Goal: Task Accomplishment & Management: Use online tool/utility

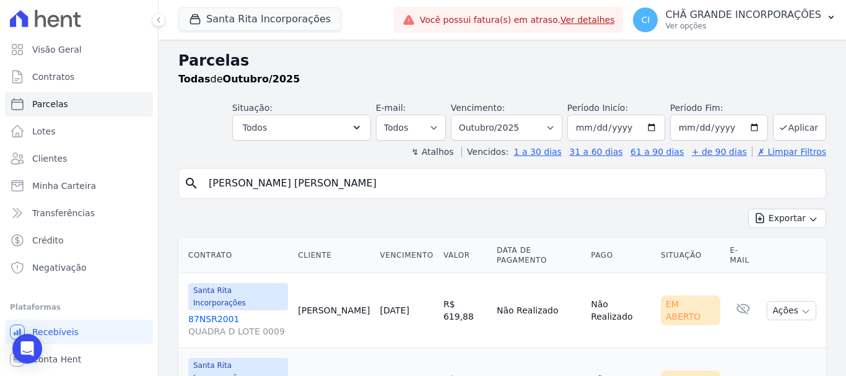
select select
click at [222, 17] on button "Santa Rita Incorporações" at bounding box center [259, 19] width 163 height 24
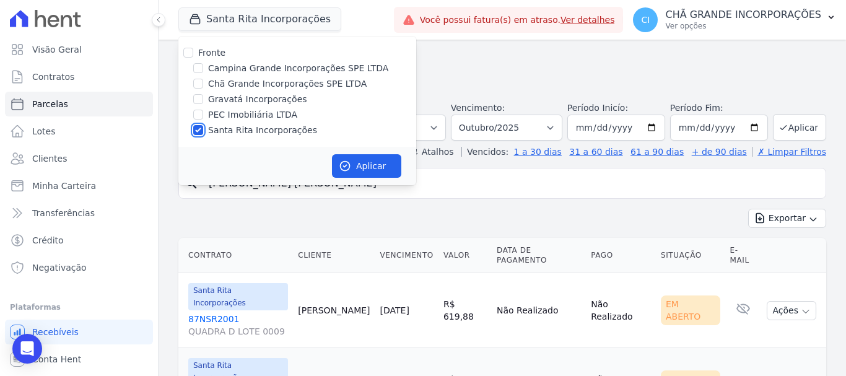
click at [199, 131] on input "Santa Rita Incorporações" at bounding box center [198, 130] width 10 height 10
checkbox input "false"
click at [201, 65] on input "Campina Grande Incorporações SPE LTDA" at bounding box center [198, 68] width 10 height 10
checkbox input "true"
click at [373, 162] on button "Aplicar" at bounding box center [366, 166] width 69 height 24
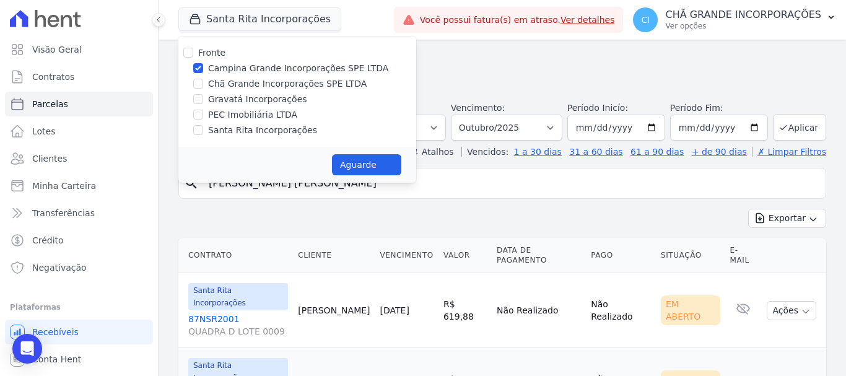
select select
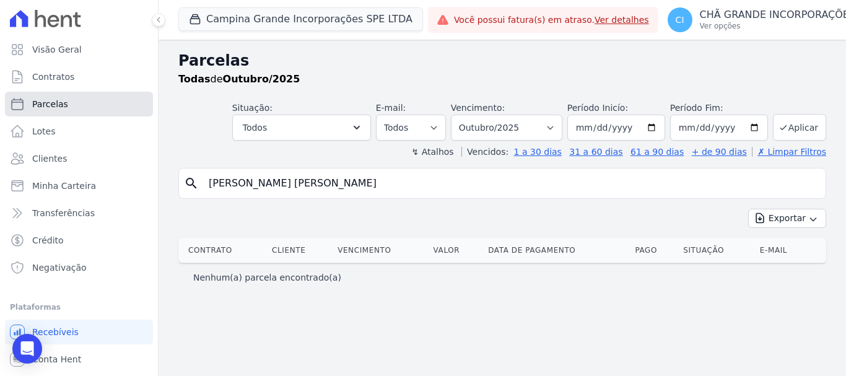
click at [65, 104] on link "Parcelas" at bounding box center [79, 104] width 148 height 25
select select
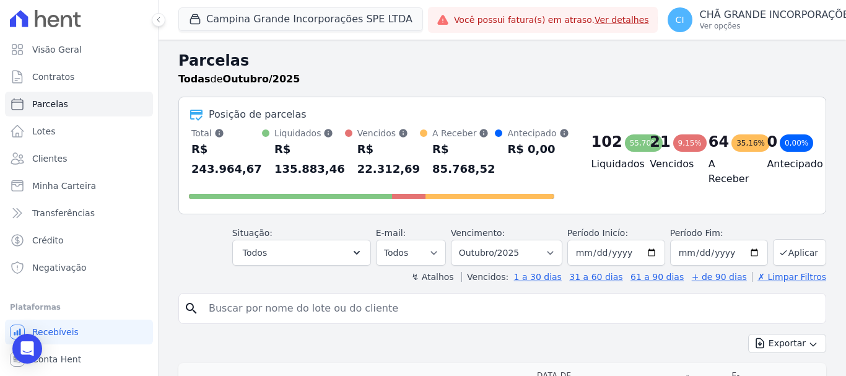
click at [244, 308] on input "search" at bounding box center [511, 308] width 620 height 25
type input "ALCIMARA BATISTA AIRES"
select select
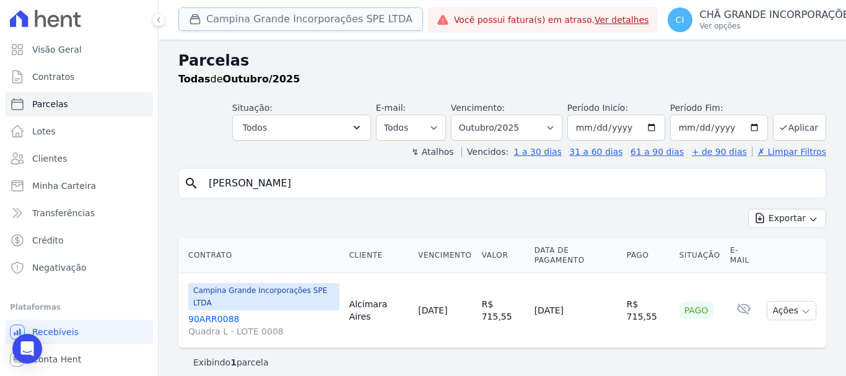
click at [229, 18] on button "Campina Grande Incorporações SPE LTDA" at bounding box center [300, 19] width 245 height 24
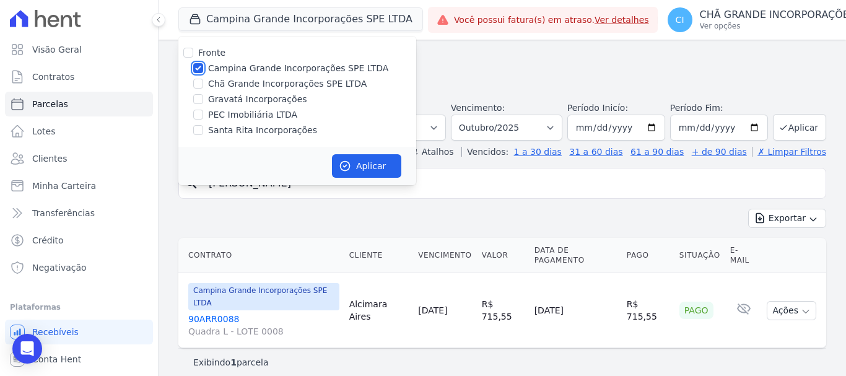
click at [200, 72] on input "Campina Grande Incorporações SPE LTDA" at bounding box center [198, 68] width 10 height 10
checkbox input "false"
click at [202, 86] on input "Chã Grande Incorporações SPE LTDA" at bounding box center [198, 84] width 10 height 10
checkbox input "true"
click at [389, 165] on button "Aplicar" at bounding box center [366, 166] width 69 height 24
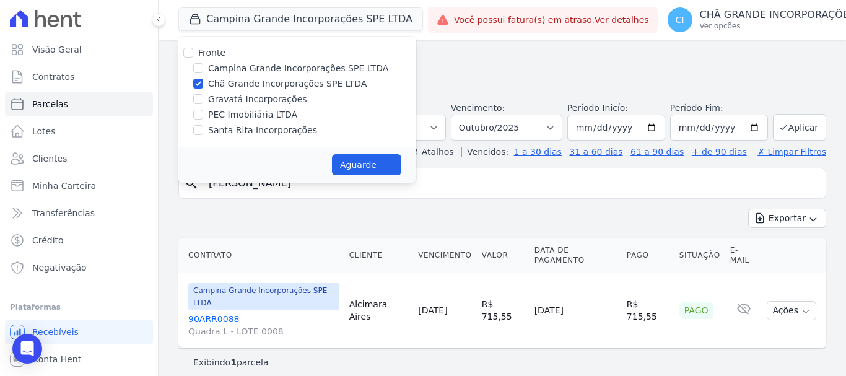
select select
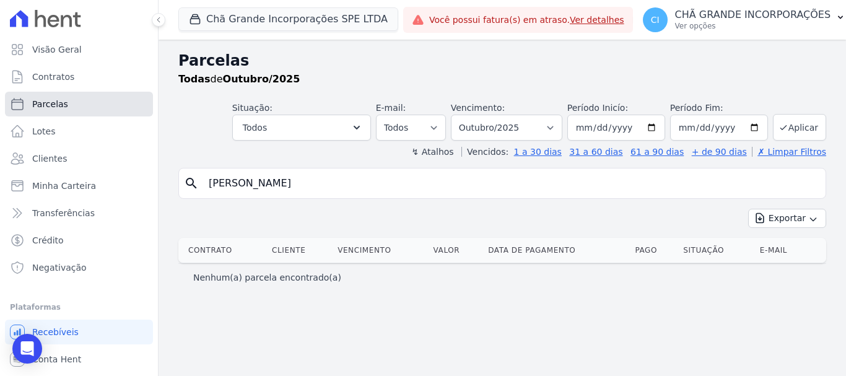
drag, startPoint x: 51, startPoint y: 105, endPoint x: 53, endPoint y: 96, distance: 9.0
click at [51, 103] on span "Parcelas" at bounding box center [50, 104] width 36 height 12
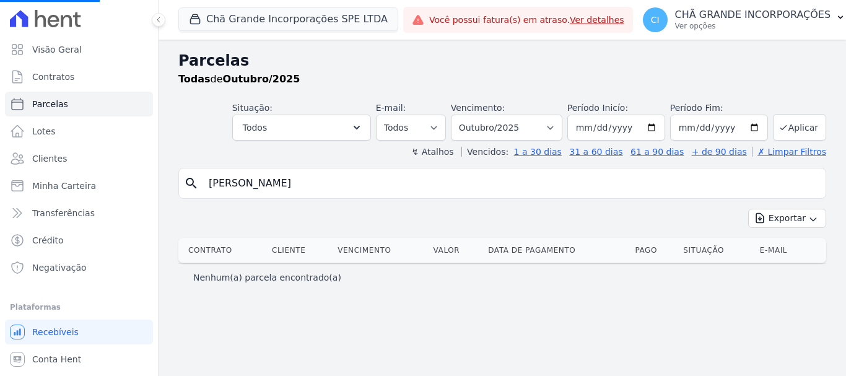
click at [347, 184] on input "ALCIMARA BATISTA AIRES" at bounding box center [511, 183] width 620 height 25
select select
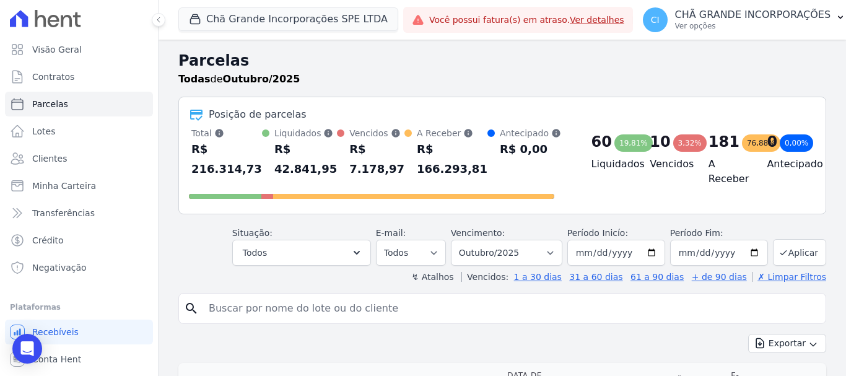
click at [345, 184] on div "Total Soma das parcelas pagas, vencidas, em aberto e agendadas. Não considera p…" at bounding box center [372, 165] width 366 height 77
click at [251, 308] on input "search" at bounding box center [511, 308] width 620 height 25
type input "GICELLE HERMANO DE [PERSON_NAME]"
select select
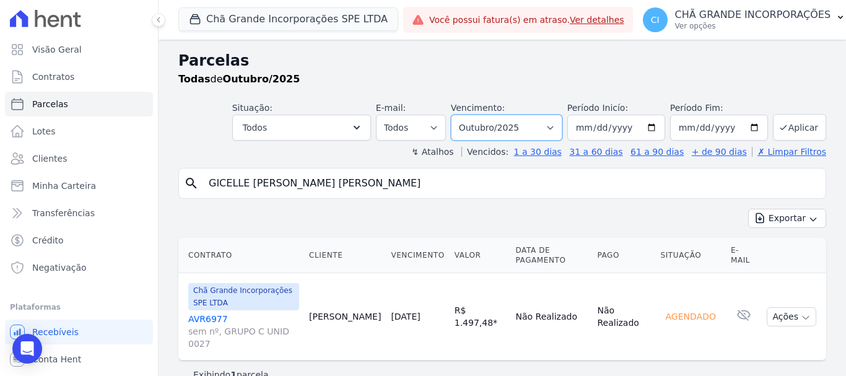
click at [551, 126] on select "Filtrar por período ──────── Todos os meses Outubro/2019 Novembro/2019 Dezembro…" at bounding box center [507, 128] width 112 height 26
select select "06/2025"
click at [459, 115] on select "Filtrar por período ──────── Todos os meses Outubro/2019 Novembro/2019 Dezembro…" at bounding box center [507, 128] width 112 height 26
select select
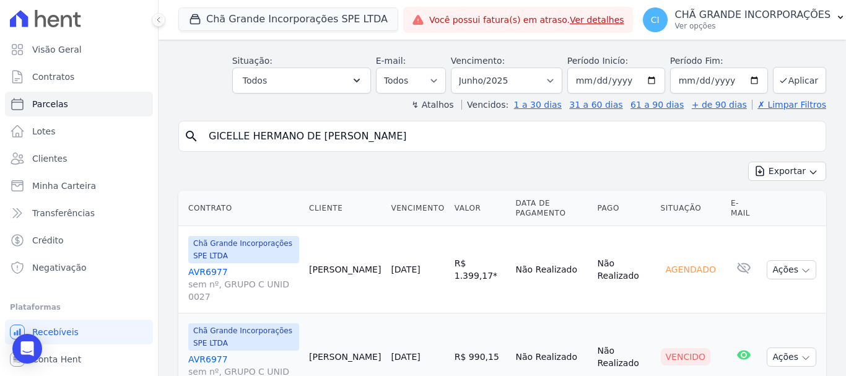
scroll to position [85, 0]
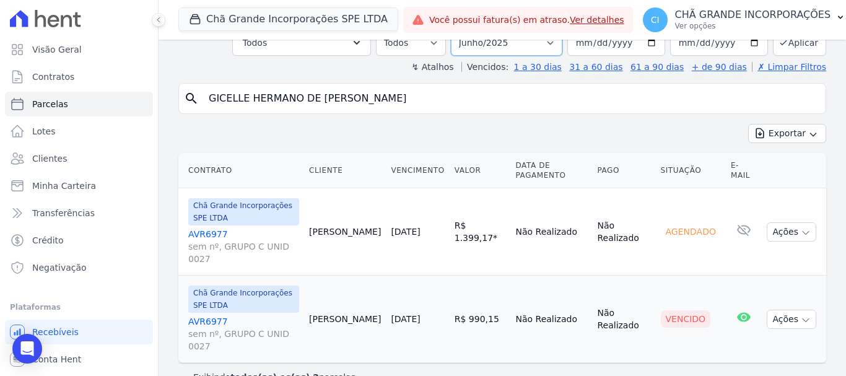
click at [553, 41] on select "Filtrar por período ──────── Todos os meses Outubro/2019 Novembro/2019 Dezembro…" at bounding box center [507, 43] width 112 height 26
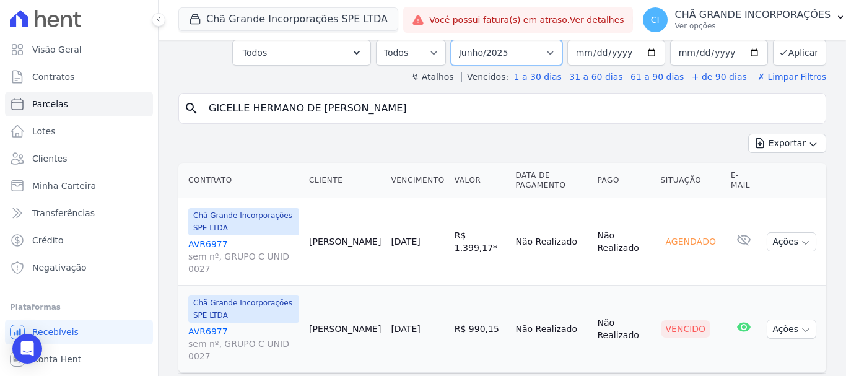
select select "05/2025"
click at [459, 40] on select "Filtrar por período ──────── Todos os meses Outubro/2019 Novembro/2019 Dezembro…" at bounding box center [507, 53] width 112 height 26
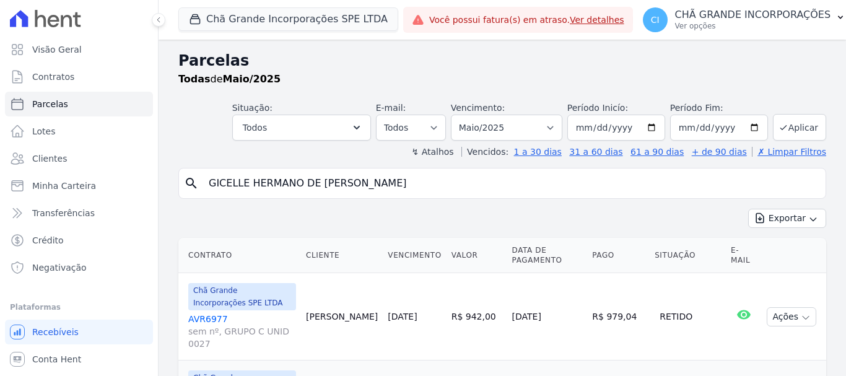
select select
click at [550, 125] on select "Filtrar por período ──────── Todos os meses Outubro/2019 Novembro/2019 Dezembro…" at bounding box center [507, 128] width 112 height 26
select select "06/2025"
click at [459, 115] on select "Filtrar por período ──────── Todos os meses Outubro/2019 Novembro/2019 Dezembro…" at bounding box center [507, 128] width 112 height 26
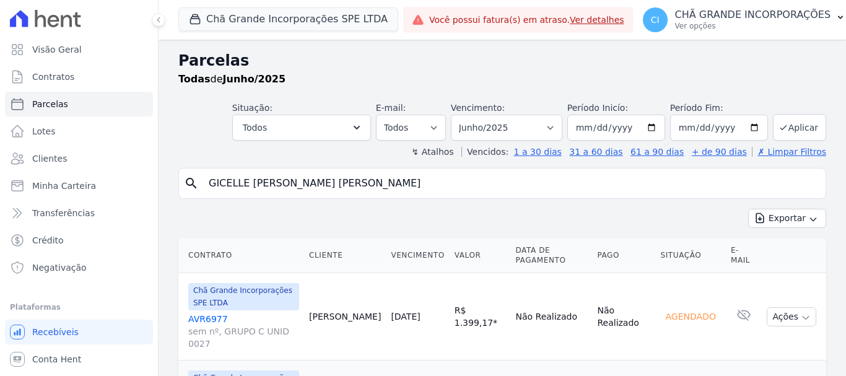
select select
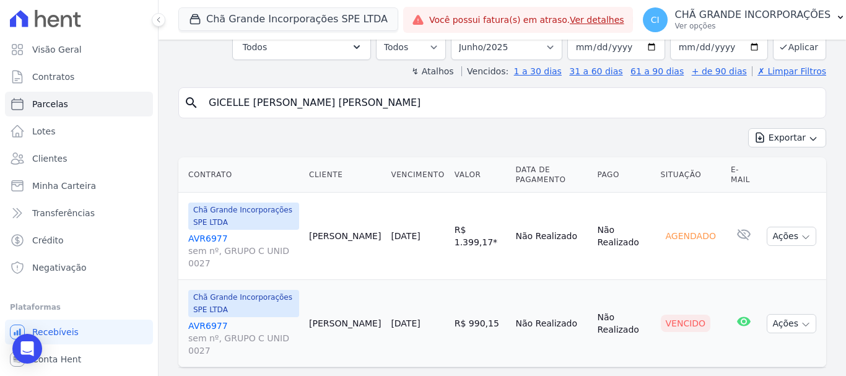
scroll to position [85, 0]
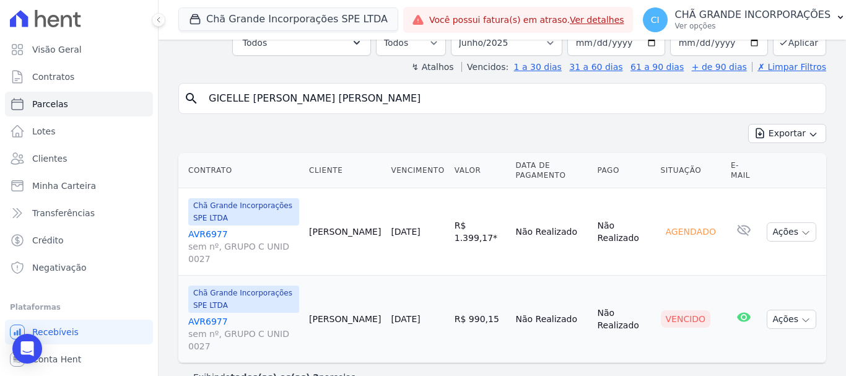
click at [200, 315] on link "AVR6977 sem nº, GRUPO C UNID 0027" at bounding box center [243, 333] width 111 height 37
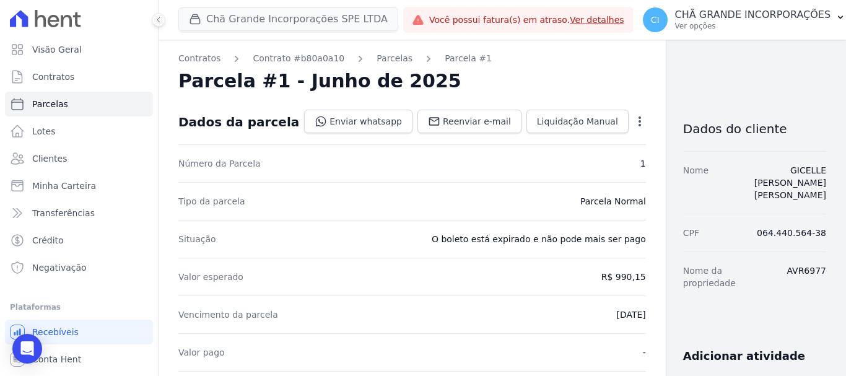
select select
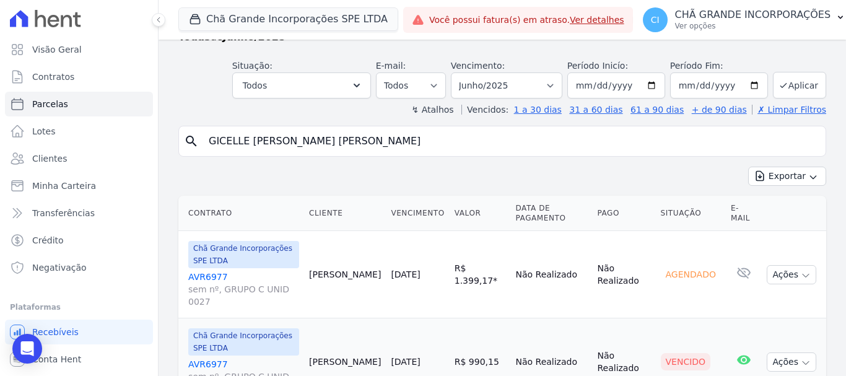
scroll to position [85, 0]
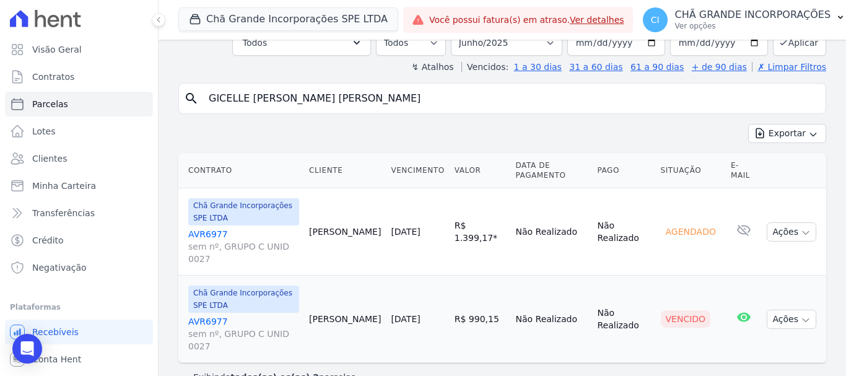
click at [201, 315] on link "AVR6977 sem nº, GRUPO C UNID 0027" at bounding box center [243, 333] width 111 height 37
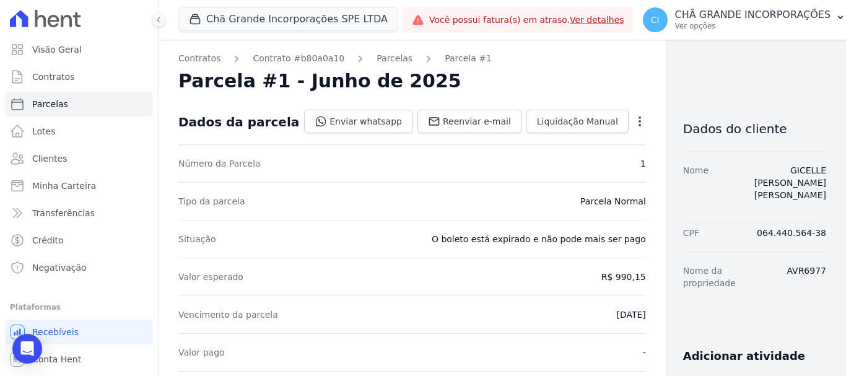
click at [634, 115] on icon "button" at bounding box center [640, 121] width 12 height 12
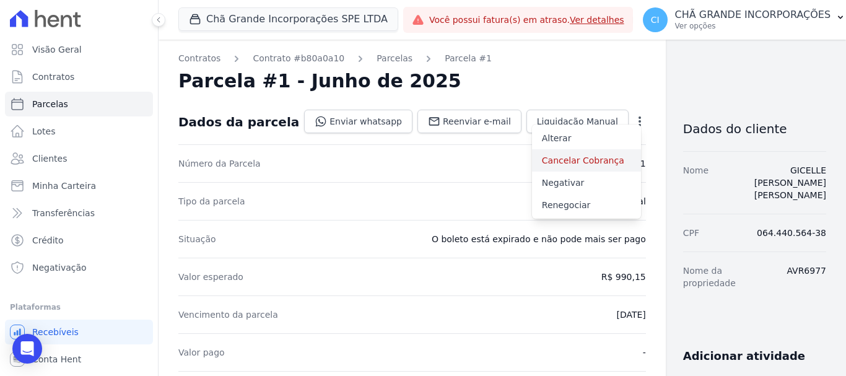
click at [546, 164] on link "Cancelar Cobrança" at bounding box center [586, 160] width 109 height 22
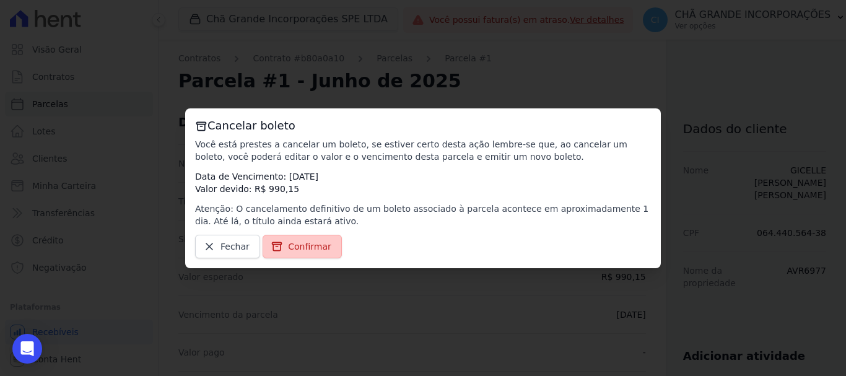
click at [298, 244] on span "Confirmar" at bounding box center [309, 246] width 43 height 12
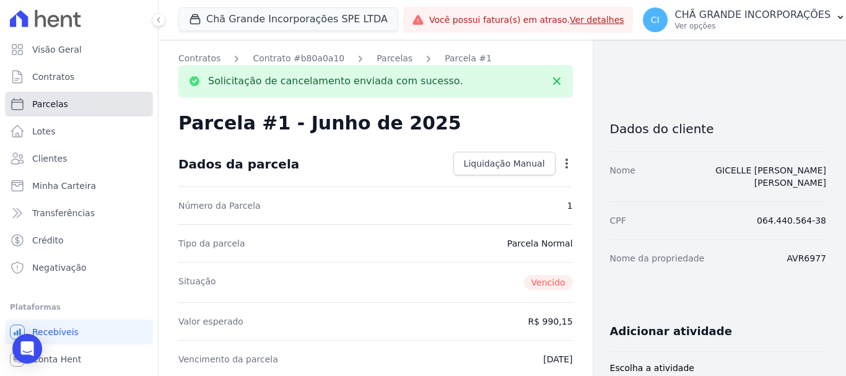
click at [42, 108] on span "Parcelas" at bounding box center [50, 104] width 36 height 12
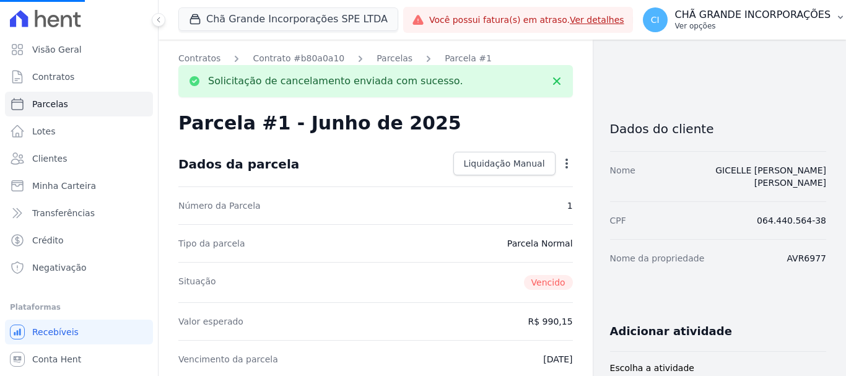
click at [775, 15] on p "CHÃ GRANDE INCORPORAÇÕES" at bounding box center [753, 15] width 156 height 12
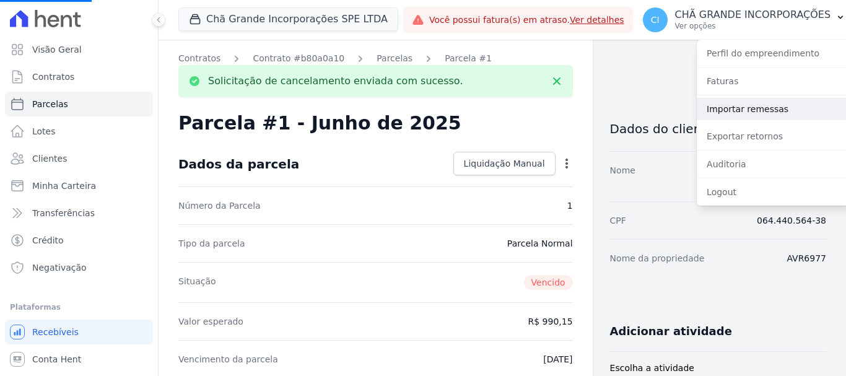
select select
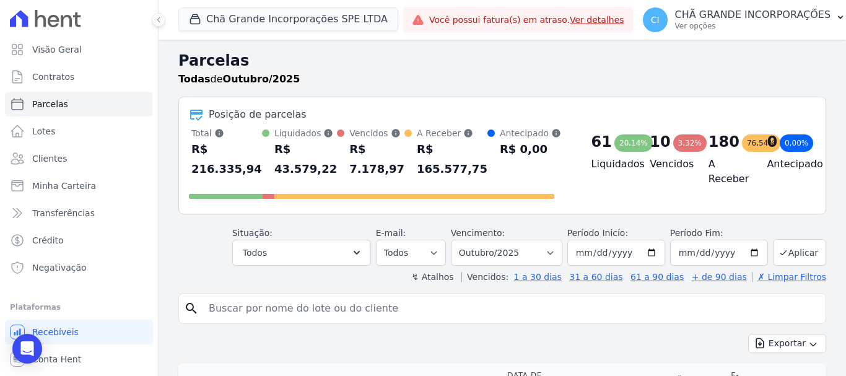
click at [740, 109] on div "Posição de parcelas" at bounding box center [502, 114] width 627 height 15
click at [709, 20] on p "CHÃ GRANDE INCORPORAÇÕES" at bounding box center [753, 15] width 156 height 12
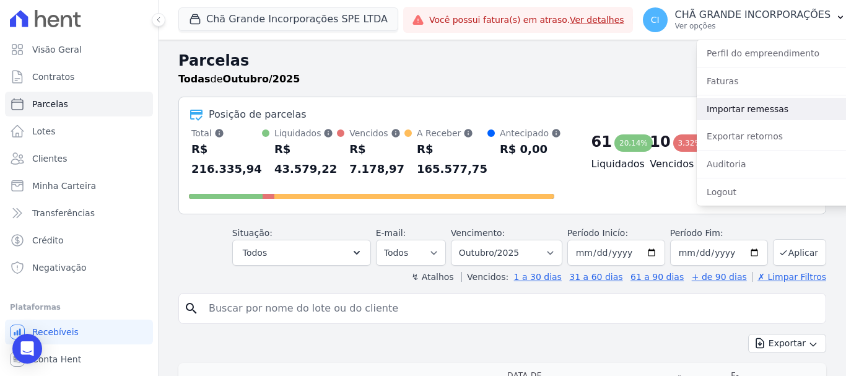
click at [729, 107] on link "Importar remessas" at bounding box center [776, 109] width 159 height 22
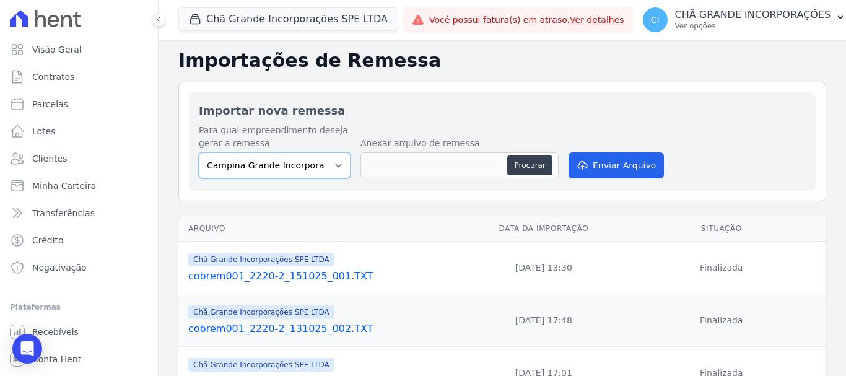
click at [265, 162] on select "Campina Grande Incorporações SPE LTDA Chã Grande Incorporações SPE LTDA Gravatá…" at bounding box center [275, 165] width 152 height 26
select select "fada966b-1e94-4a5a-a03a-a068354f70e7"
click at [199, 152] on select "Campina Grande Incorporações SPE LTDA Chã Grande Incorporações SPE LTDA Gravatá…" at bounding box center [275, 165] width 152 height 26
click at [529, 164] on button "Procurar" at bounding box center [529, 166] width 45 height 20
type input "cobrem001_2220-2_151025_002.TXT"
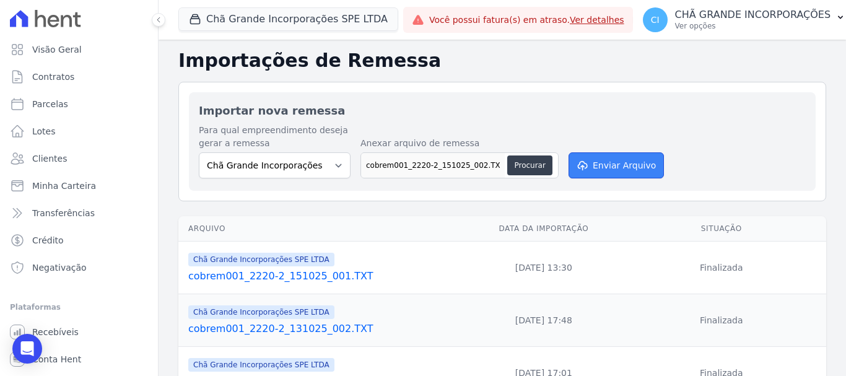
click at [625, 167] on button "Enviar Arquivo" at bounding box center [616, 165] width 95 height 26
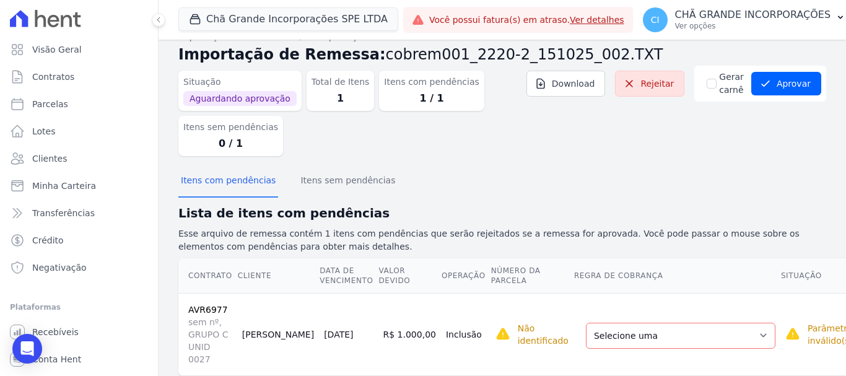
scroll to position [37, 0]
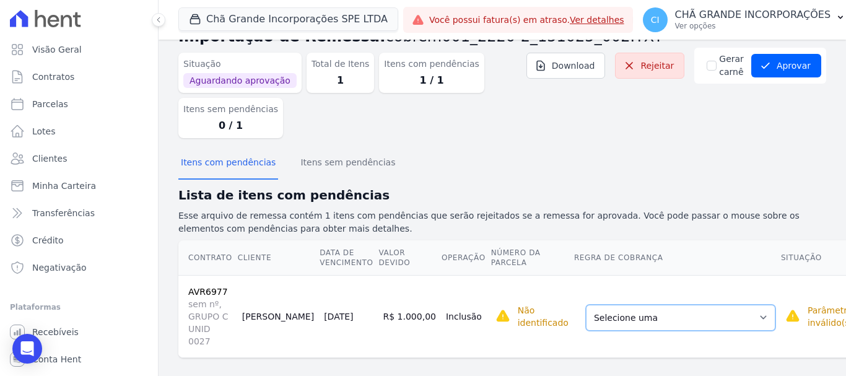
click at [634, 309] on select "Selecione uma Nova Parcela Avulsa Parcela Avulsa Existente Parcela Normal (115 …" at bounding box center [681, 318] width 190 height 26
click at [614, 312] on select "Selecione uma Nova Parcela Avulsa Parcela Avulsa Existente Parcela Normal (115 …" at bounding box center [681, 318] width 190 height 26
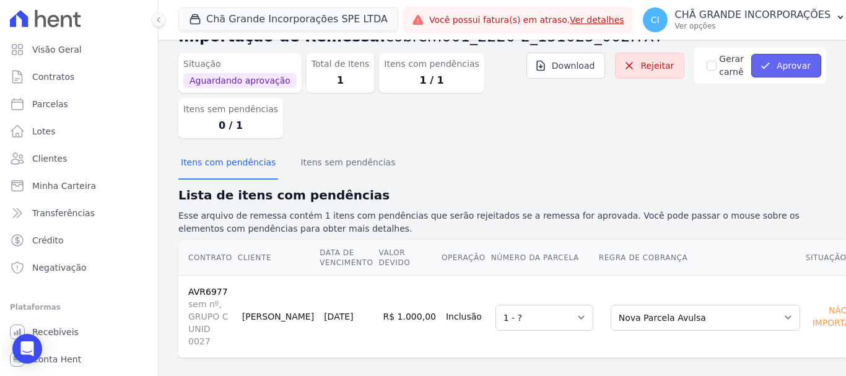
click at [791, 63] on button "Aprovar" at bounding box center [787, 66] width 70 height 24
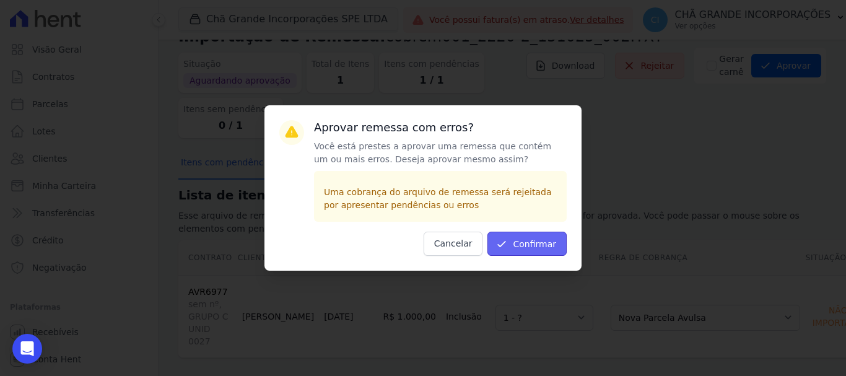
click at [538, 247] on button "Confirmar" at bounding box center [527, 244] width 79 height 24
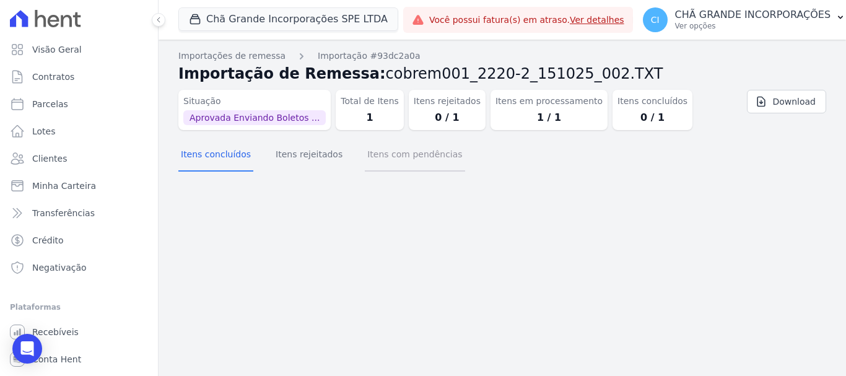
click at [374, 152] on button "Itens com pendências" at bounding box center [415, 155] width 100 height 32
click at [276, 162] on button "Itens rejeitados" at bounding box center [309, 155] width 72 height 32
click at [222, 159] on button "Itens concluídos" at bounding box center [215, 155] width 75 height 32
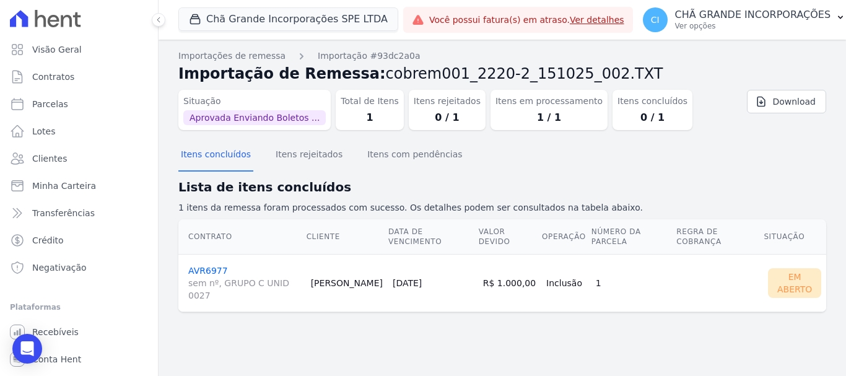
click at [213, 266] on link "AVR6977 sem nº, GRUPO C UNID 0027" at bounding box center [244, 284] width 113 height 36
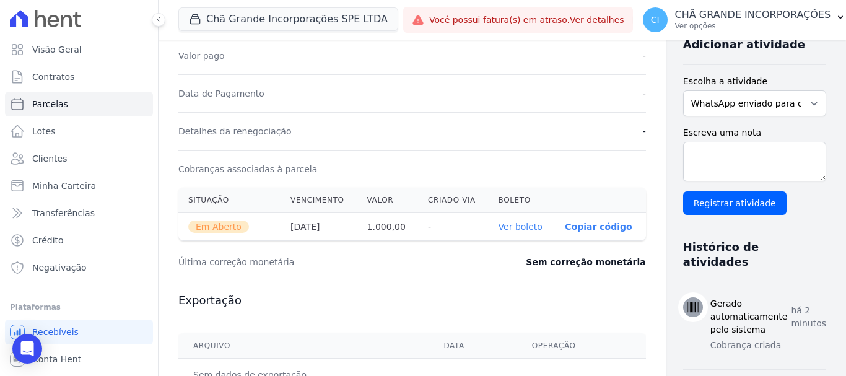
scroll to position [310, 0]
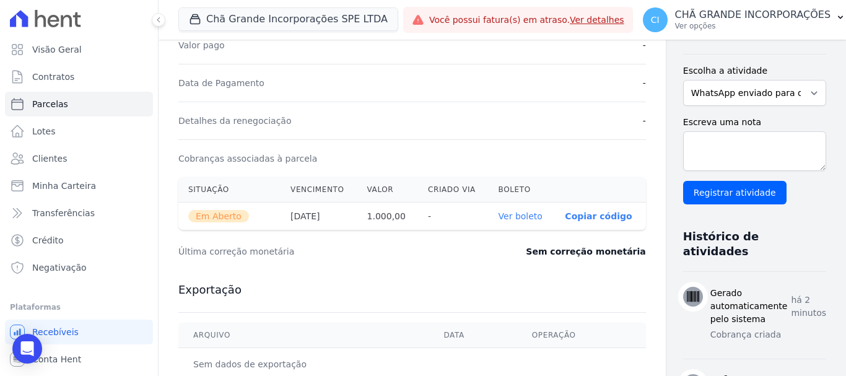
click at [499, 216] on link "Ver boleto" at bounding box center [521, 216] width 44 height 10
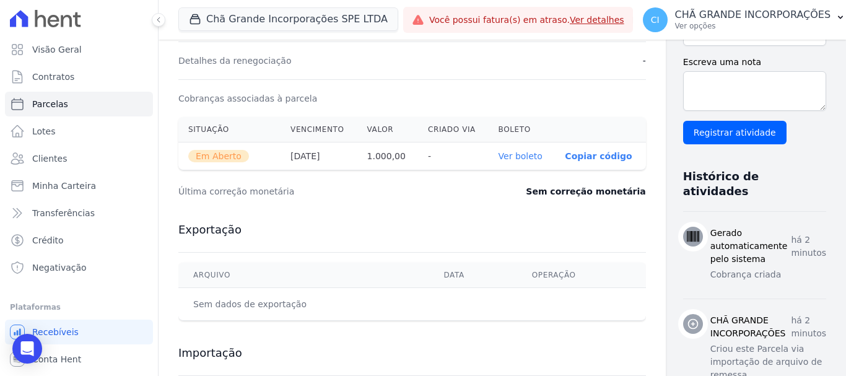
scroll to position [372, 0]
